Goal: Task Accomplishment & Management: Complete application form

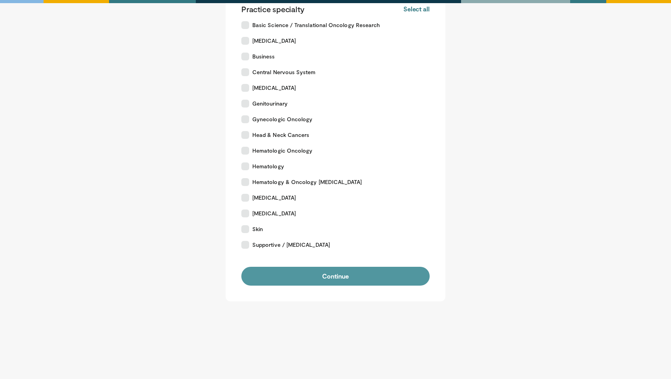
scroll to position [154, 0]
click at [341, 275] on button "Continue" at bounding box center [335, 276] width 188 height 19
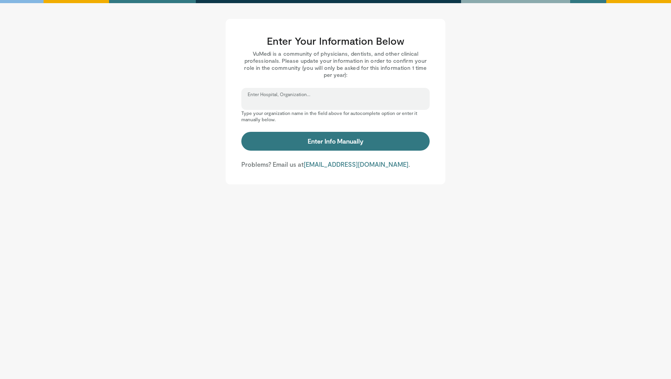
click at [336, 100] on input "Enter Hospital, Organization..." at bounding box center [335, 102] width 176 height 9
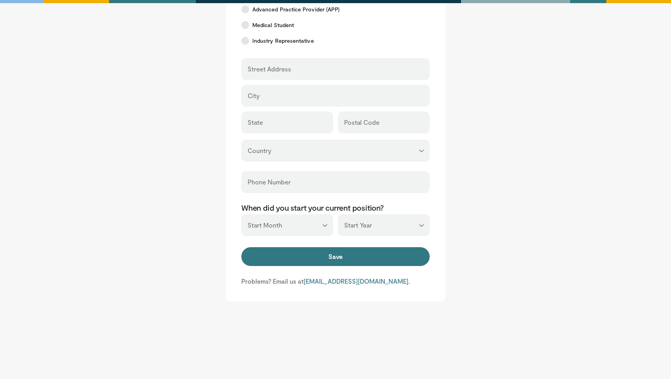
scroll to position [236, 0]
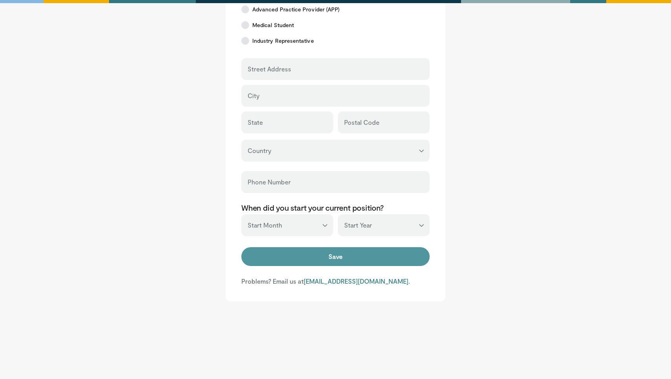
click at [350, 255] on button "Save" at bounding box center [335, 256] width 188 height 19
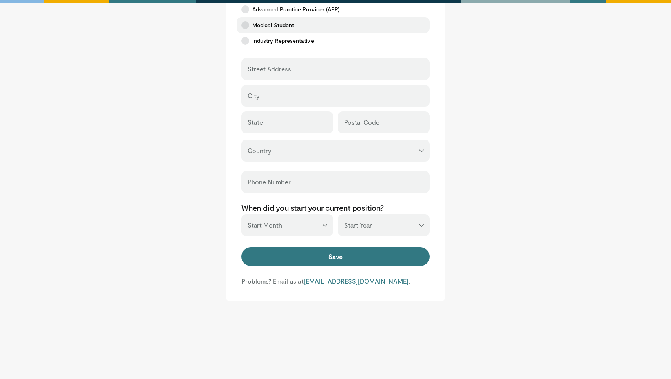
scroll to position [0, 0]
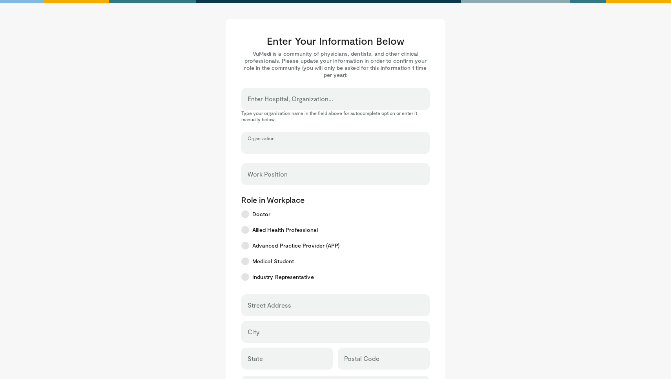
click at [419, 147] on input "Organization" at bounding box center [335, 146] width 176 height 9
click at [413, 144] on input "Organization" at bounding box center [335, 146] width 176 height 9
click at [357, 103] on input "Enter Hospital, Organization..." at bounding box center [335, 102] width 176 height 9
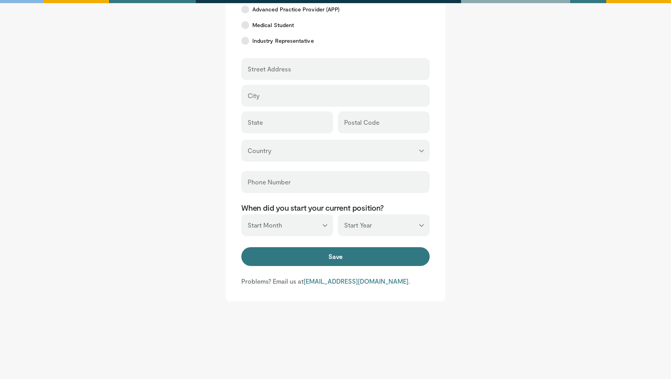
scroll to position [236, 0]
